Goal: Task Accomplishment & Management: Manage account settings

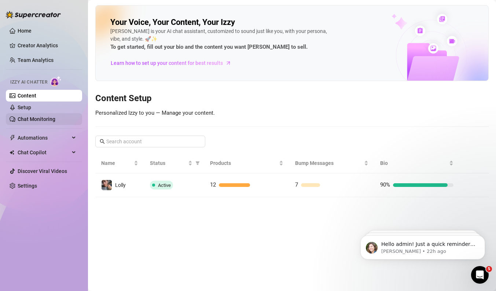
click at [36, 117] on link "Chat Monitoring" at bounding box center [37, 119] width 38 height 6
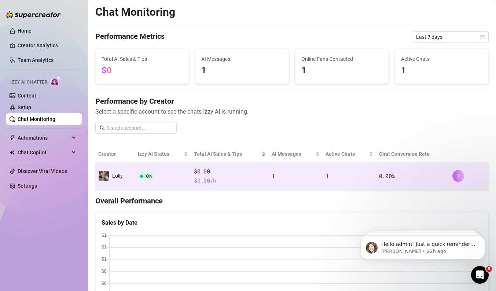
click at [456, 176] on icon "right" at bounding box center [458, 175] width 5 height 5
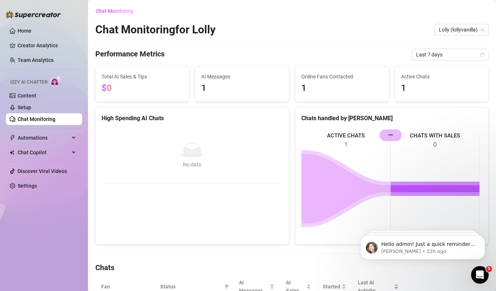
scroll to position [84, 0]
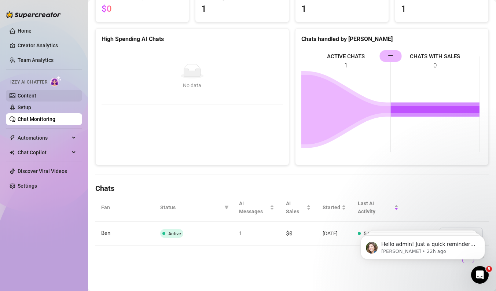
click at [32, 96] on link "Content" at bounding box center [27, 96] width 19 height 6
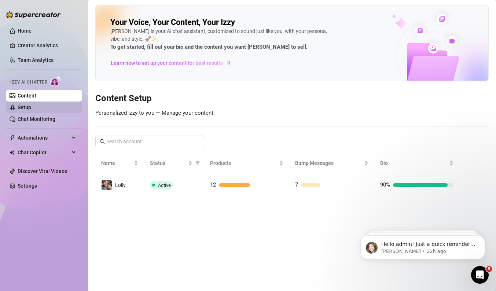
click at [31, 109] on link "Setup" at bounding box center [25, 107] width 14 height 6
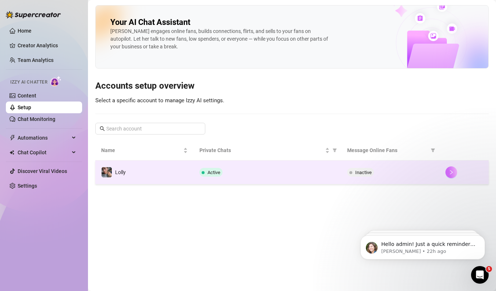
click at [447, 171] on button "button" at bounding box center [451, 172] width 12 height 12
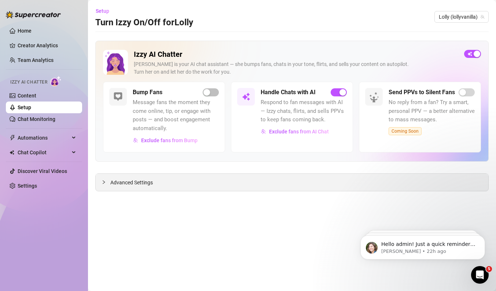
click at [177, 185] on div "Advanced Settings" at bounding box center [292, 182] width 393 height 17
click at [106, 181] on div at bounding box center [106, 182] width 9 height 8
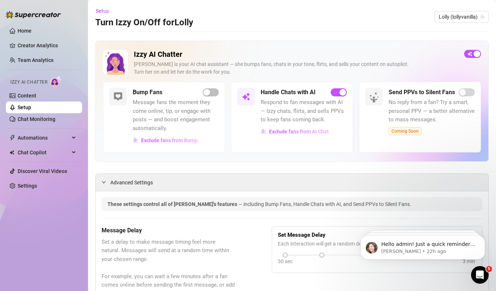
scroll to position [125, 0]
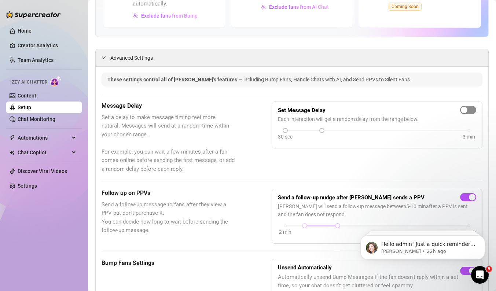
click at [465, 110] on span "button" at bounding box center [468, 110] width 16 height 8
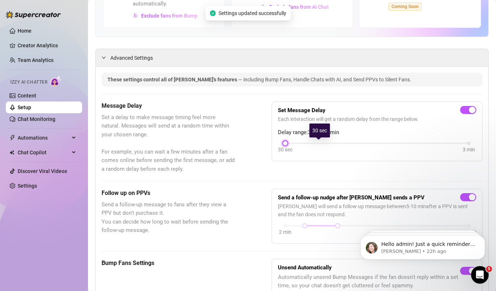
drag, startPoint x: 319, startPoint y: 144, endPoint x: 293, endPoint y: 145, distance: 26.0
click at [293, 145] on div "30 sec 3 min" at bounding box center [377, 148] width 198 height 14
drag, startPoint x: 309, startPoint y: 144, endPoint x: 283, endPoint y: 144, distance: 26.0
click at [285, 144] on div "30 sec 3 min" at bounding box center [377, 142] width 184 height 3
